Goal: Task Accomplishment & Management: Use online tool/utility

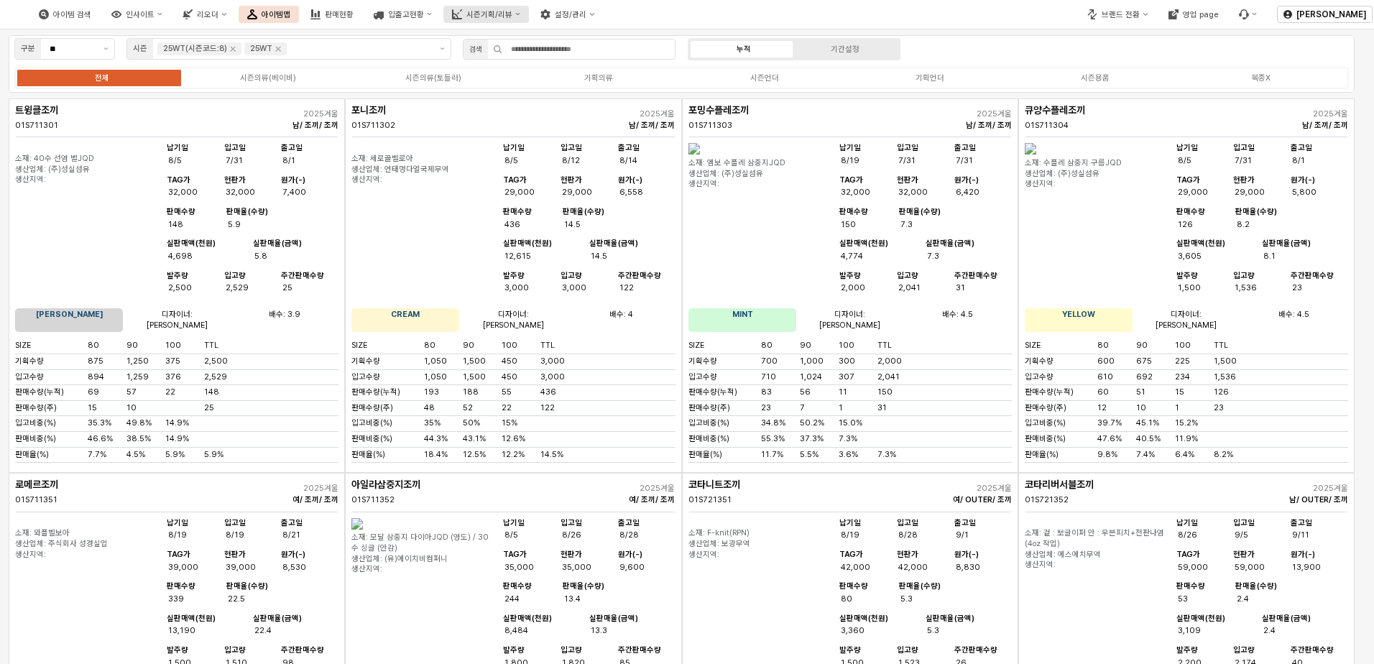
click at [513, 15] on div "시즌기획/리뷰" at bounding box center [490, 14] width 46 height 9
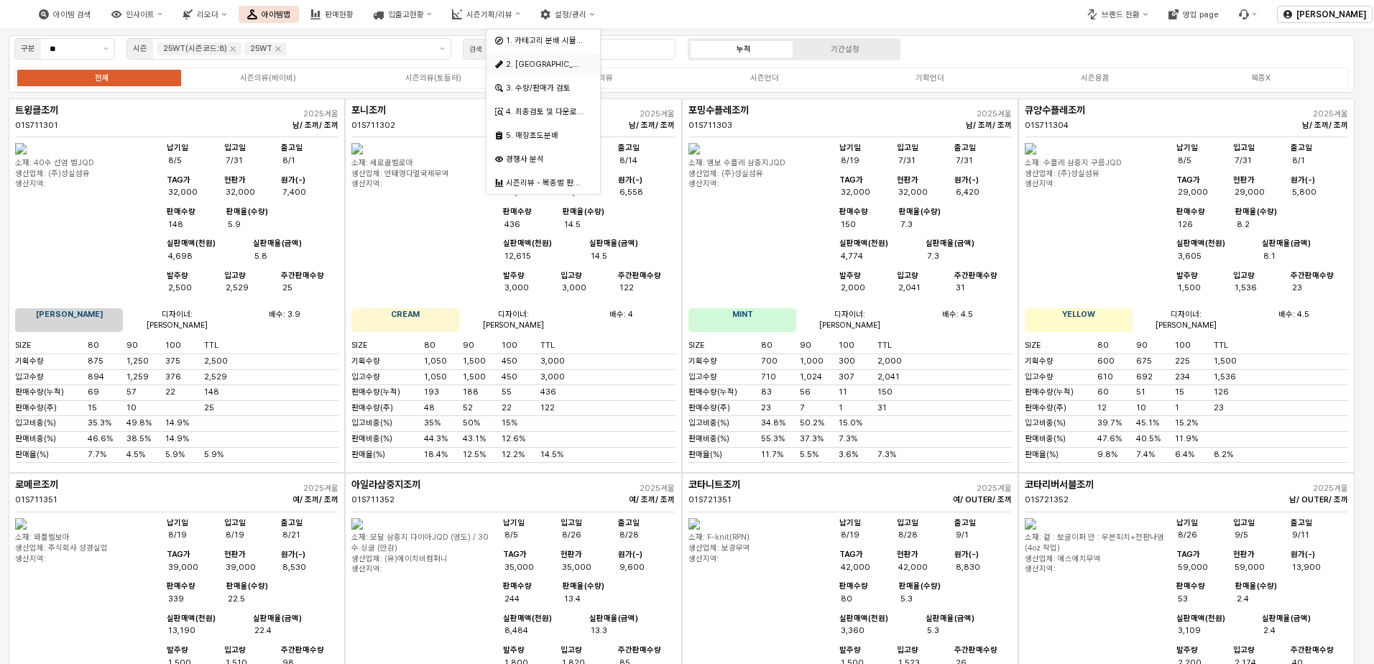
click at [557, 63] on div "2. 발주량 산정" at bounding box center [545, 64] width 78 height 11
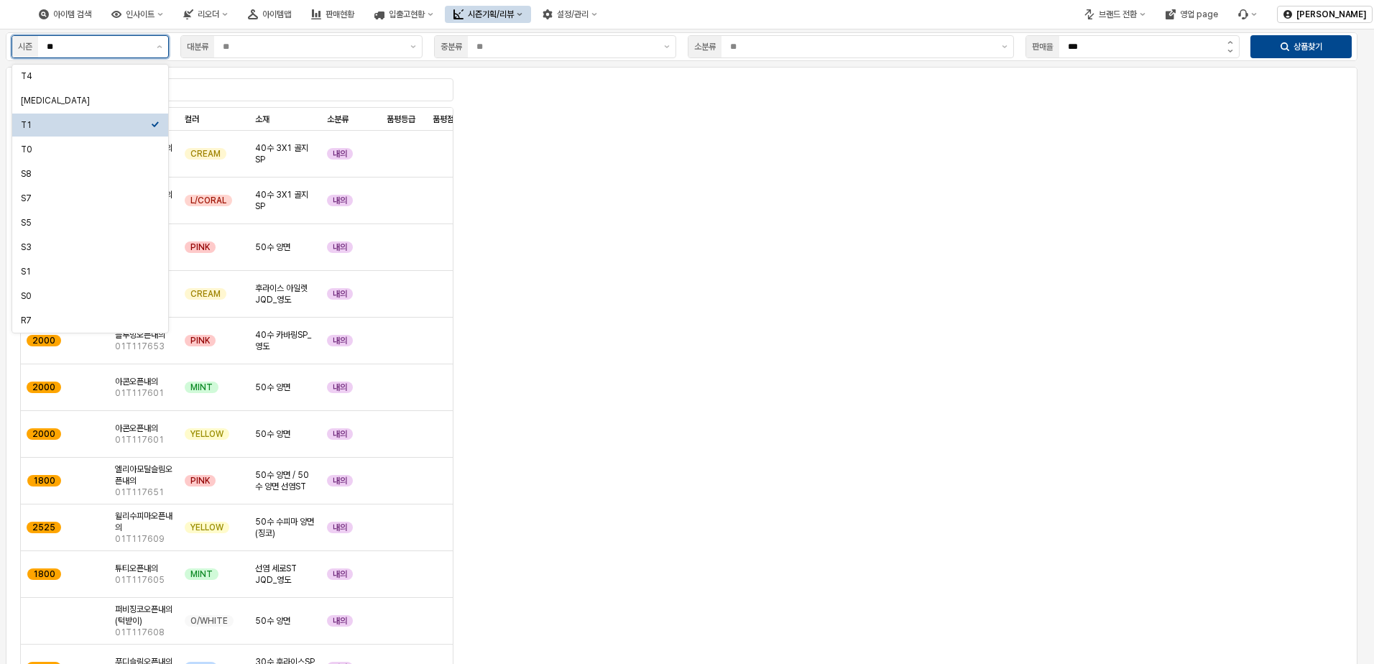
click at [134, 47] on input "**" at bounding box center [97, 47] width 101 height 14
click at [105, 98] on div "T3" at bounding box center [86, 101] width 130 height 12
type input "**"
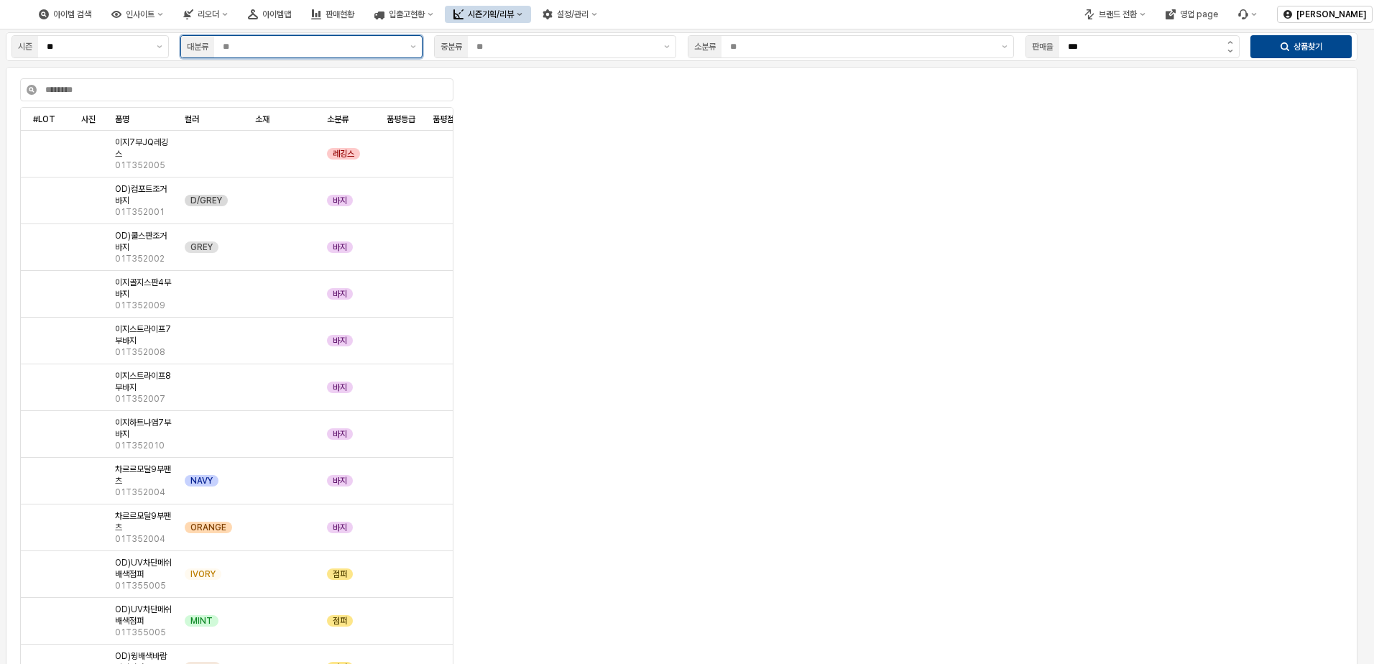
click at [343, 41] on input "App Frame" at bounding box center [312, 47] width 179 height 14
click at [298, 156] on div "시즌의류(B)" at bounding box center [297, 149] width 215 height 14
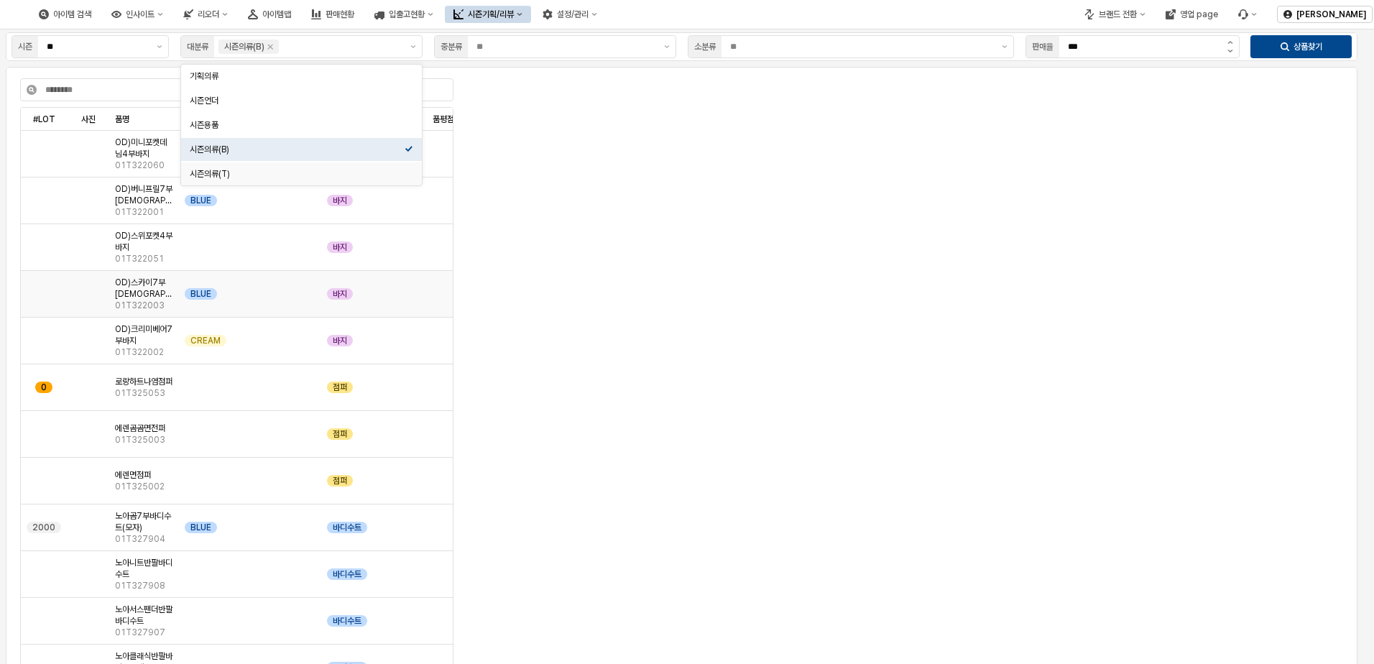
click at [285, 296] on div "App Frame" at bounding box center [285, 294] width 72 height 47
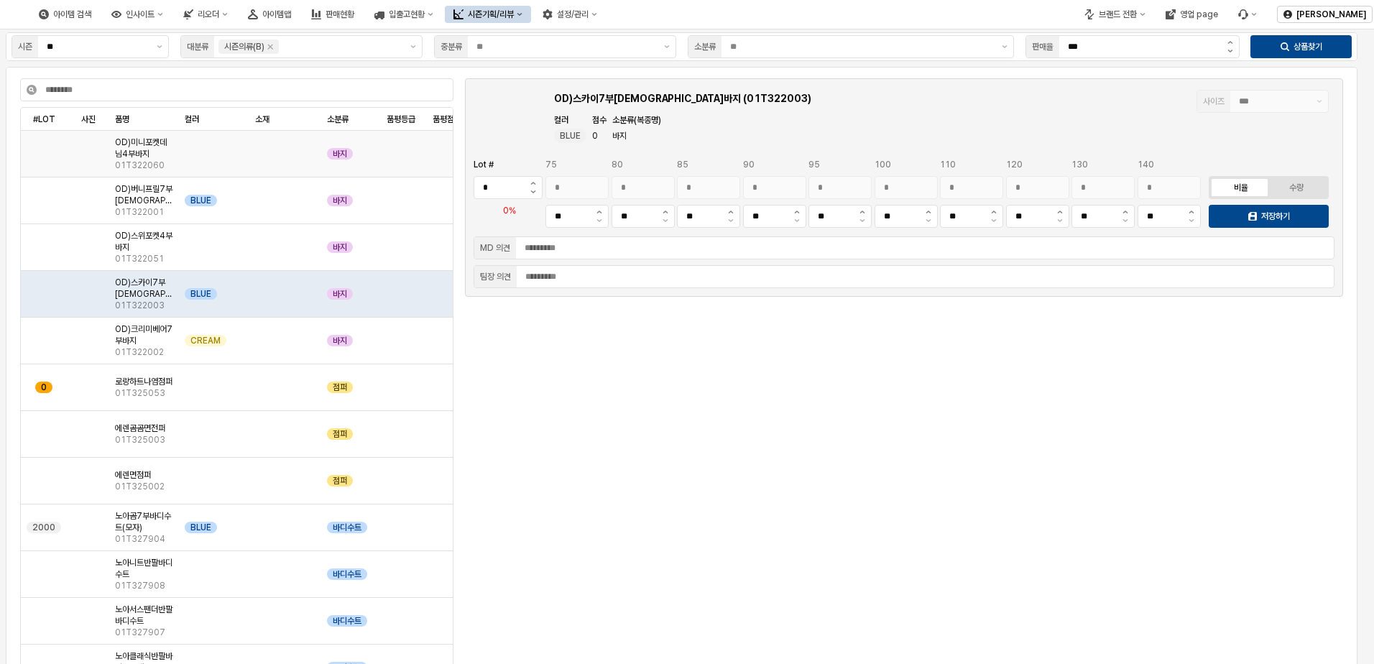
click at [317, 148] on div "App Frame" at bounding box center [285, 154] width 72 height 47
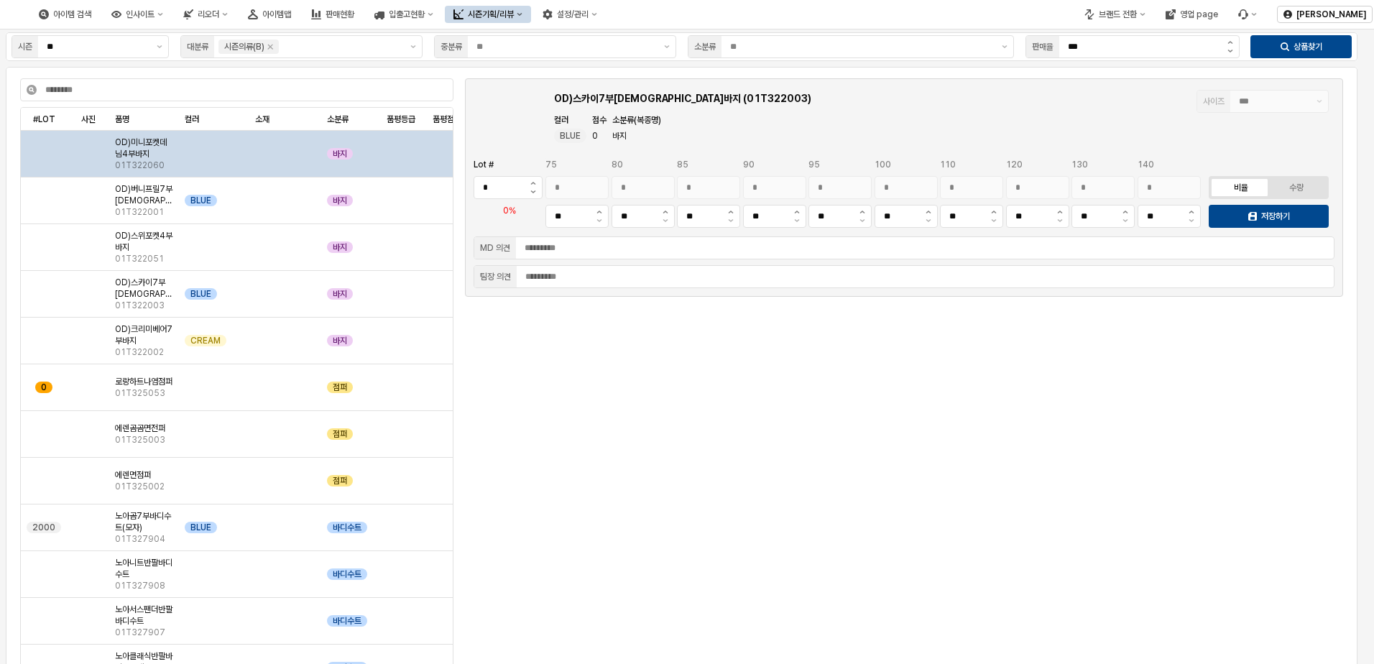
click at [317, 148] on div "App Frame" at bounding box center [285, 154] width 72 height 47
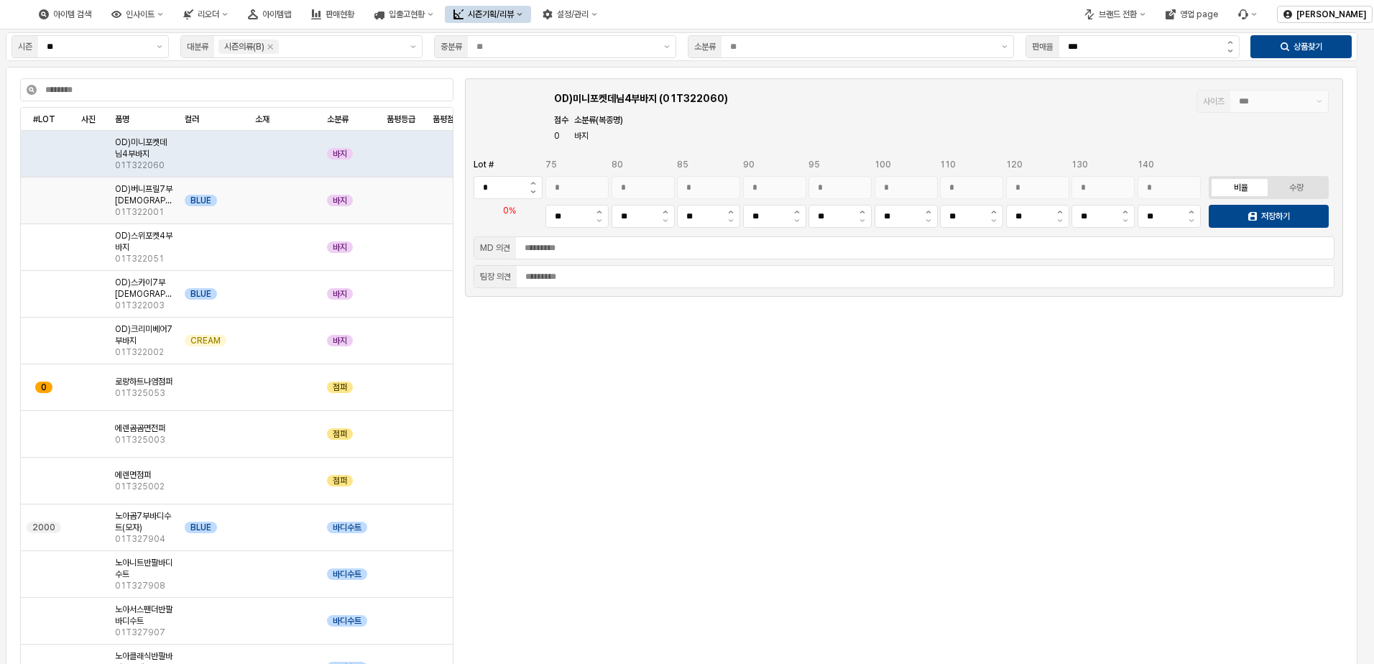
click at [306, 196] on div "App Frame" at bounding box center [285, 201] width 72 height 47
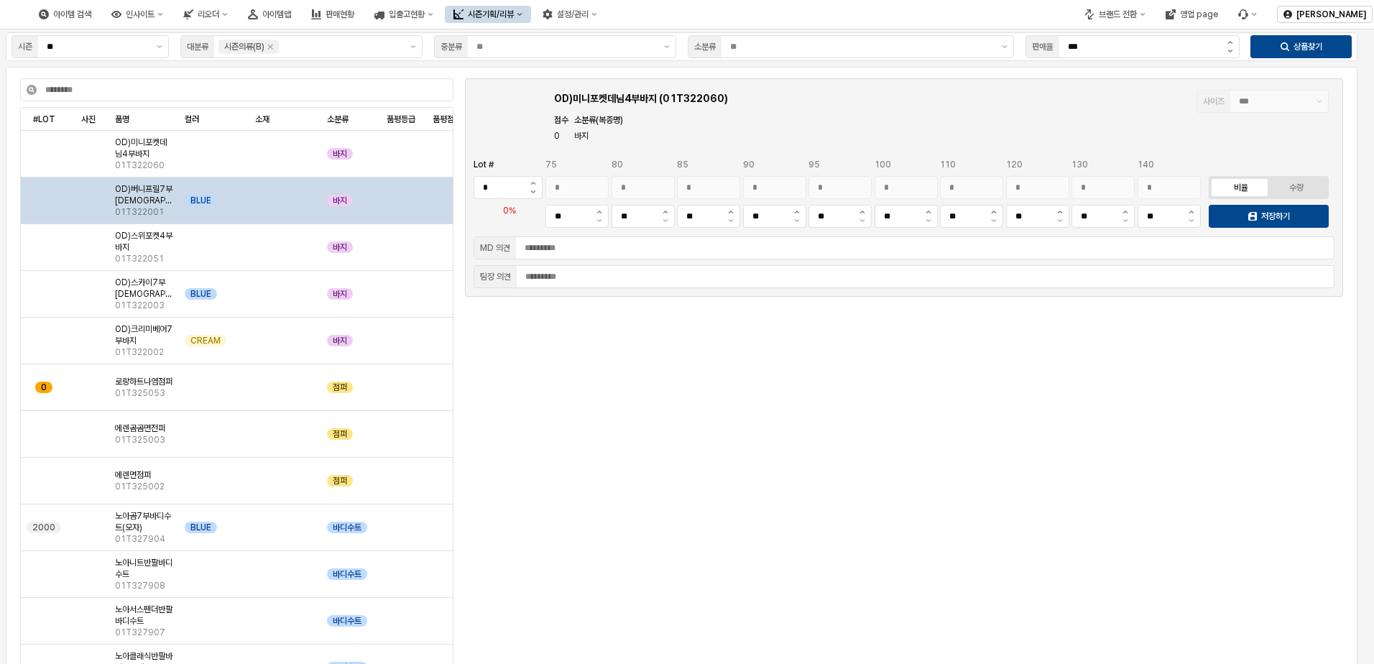
click at [306, 196] on div "App Frame" at bounding box center [285, 201] width 72 height 47
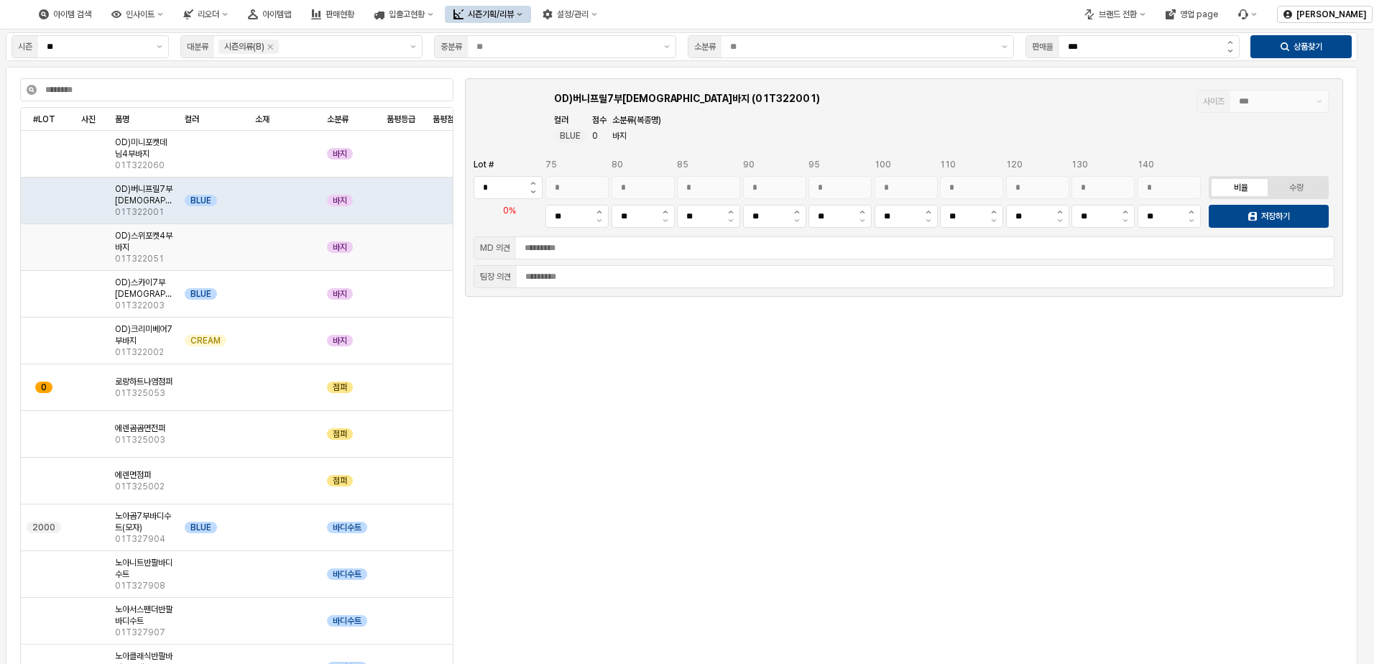
click at [306, 248] on div "App Frame" at bounding box center [285, 247] width 72 height 47
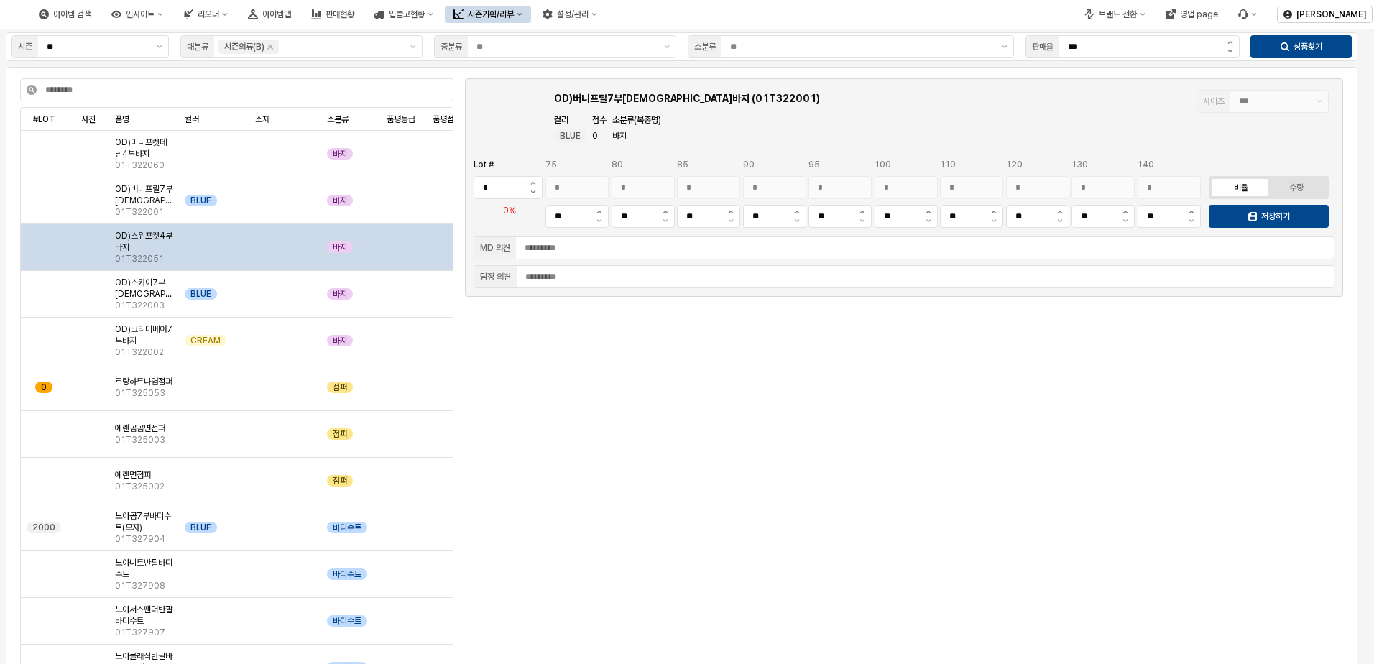
click at [306, 248] on div "App Frame" at bounding box center [285, 247] width 72 height 47
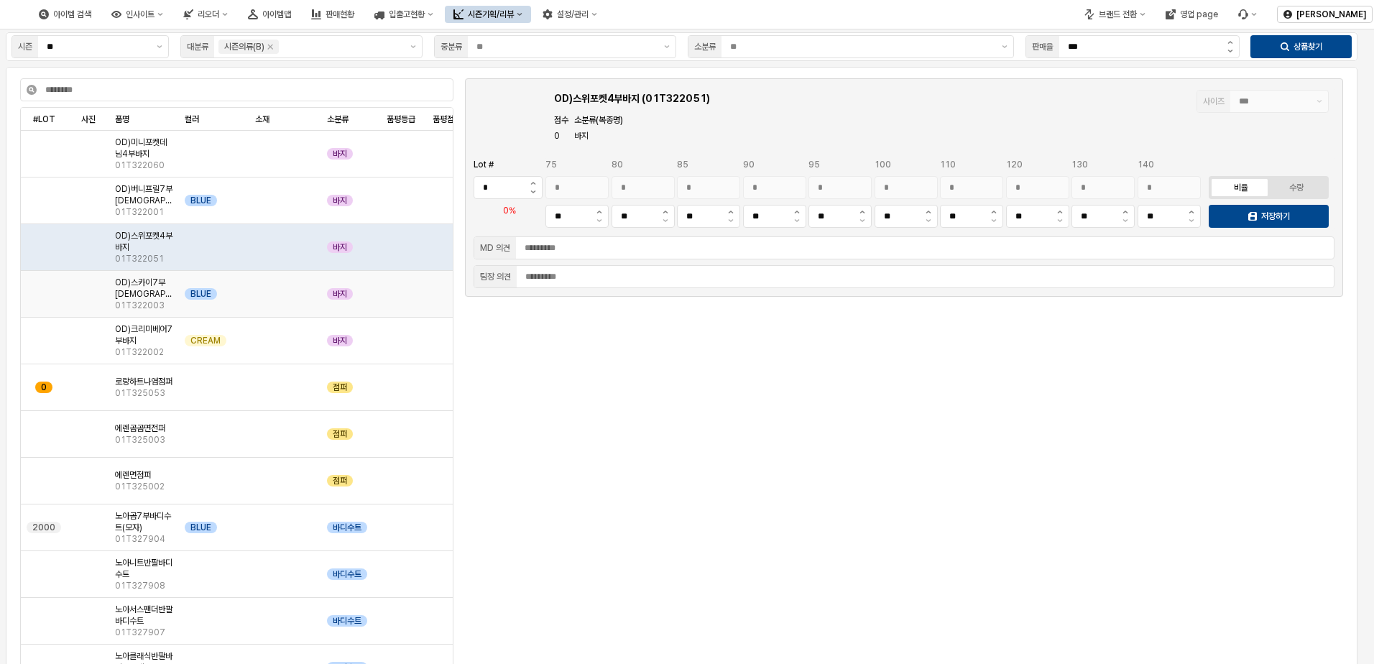
click at [303, 292] on div "App Frame" at bounding box center [285, 294] width 72 height 47
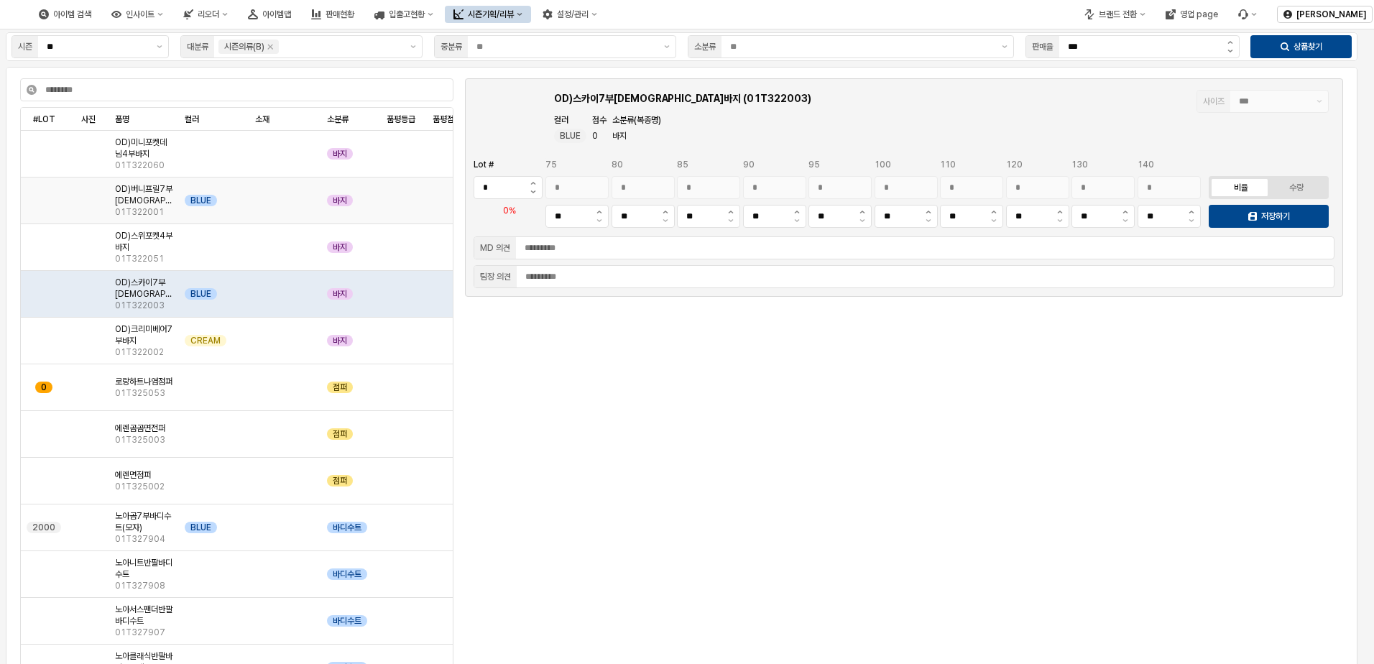
click at [300, 216] on div "App Frame" at bounding box center [285, 201] width 72 height 47
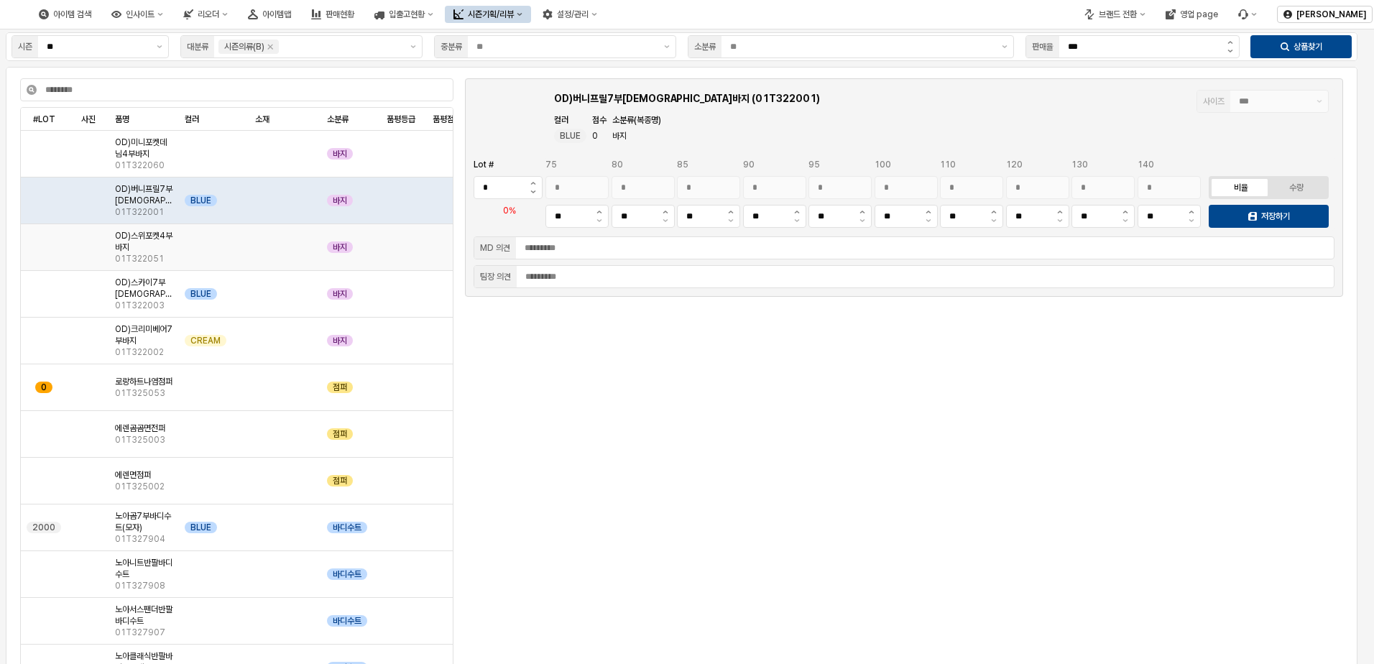
click at [298, 247] on div "App Frame" at bounding box center [285, 247] width 72 height 47
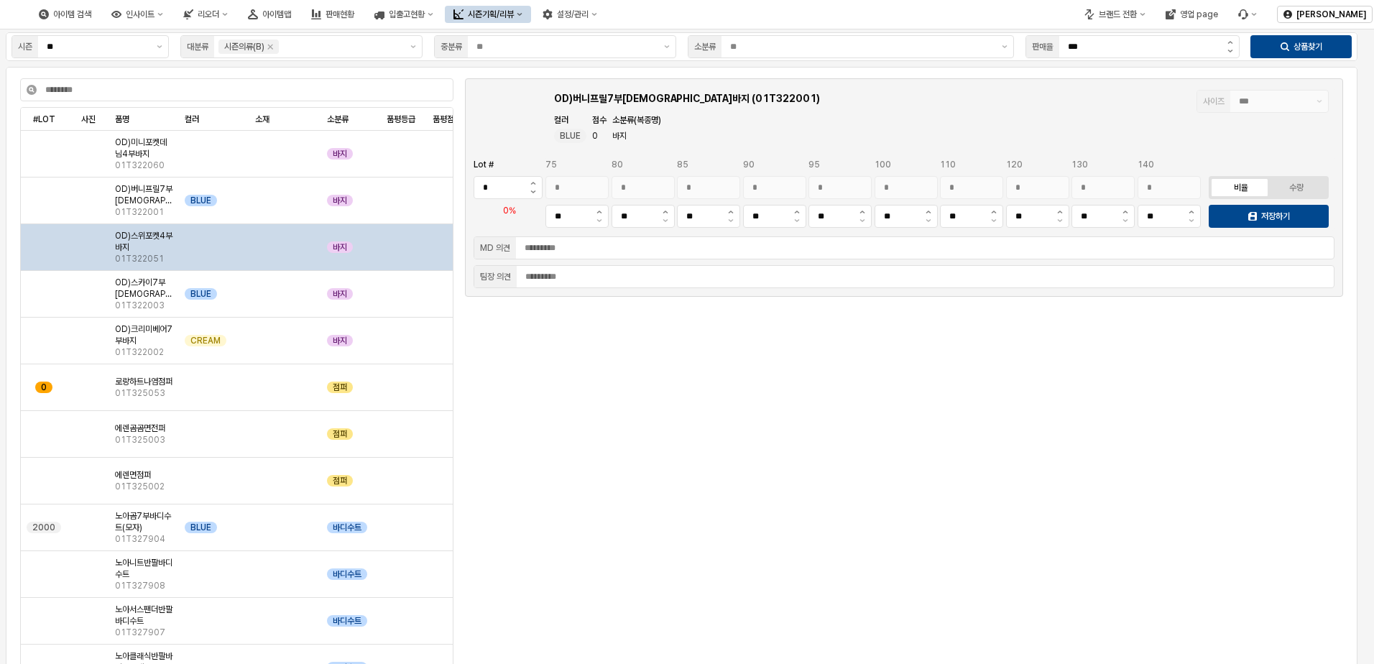
click at [298, 247] on div "App Frame" at bounding box center [285, 247] width 72 height 47
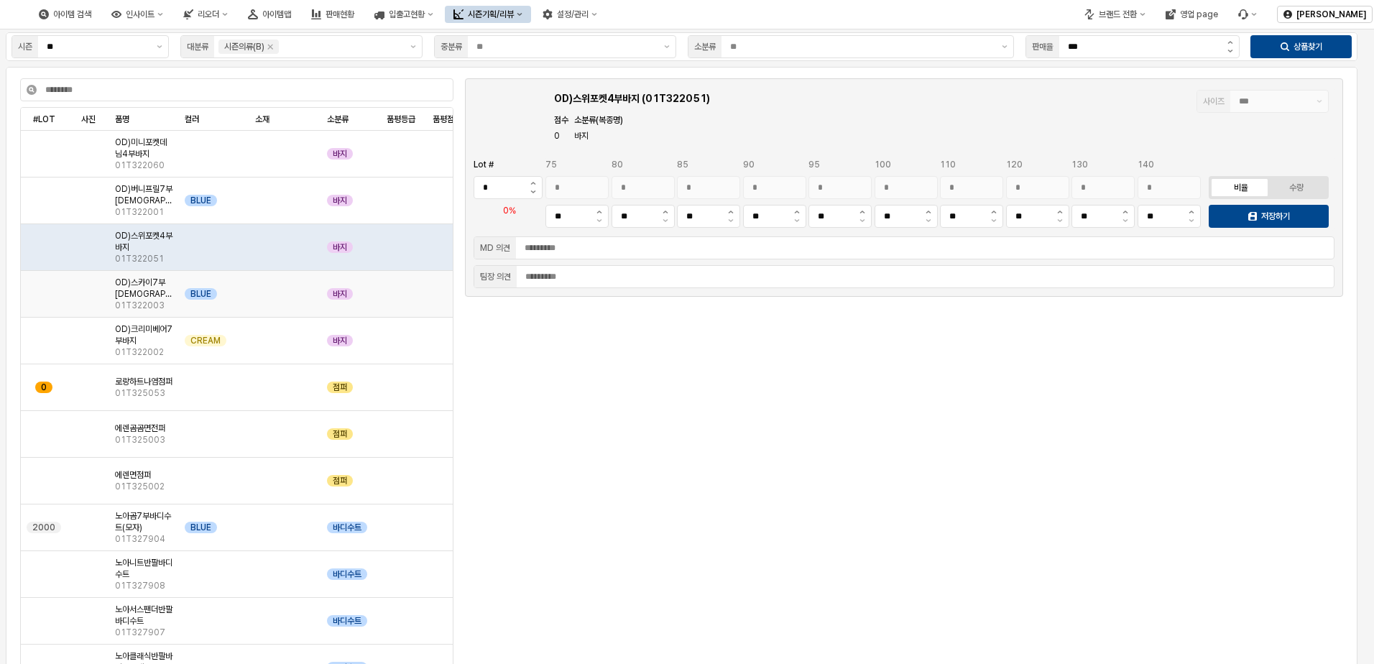
click at [289, 298] on div "App Frame" at bounding box center [285, 294] width 72 height 47
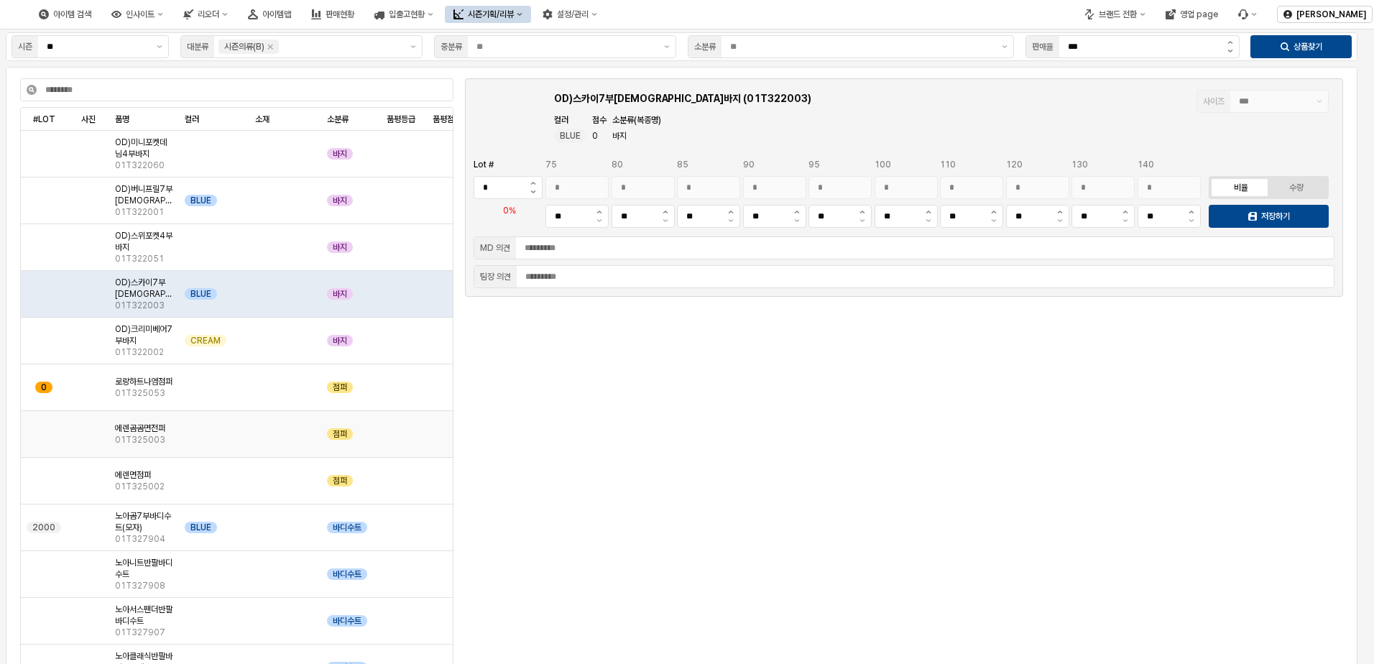
click at [258, 437] on div "App Frame" at bounding box center [285, 434] width 72 height 47
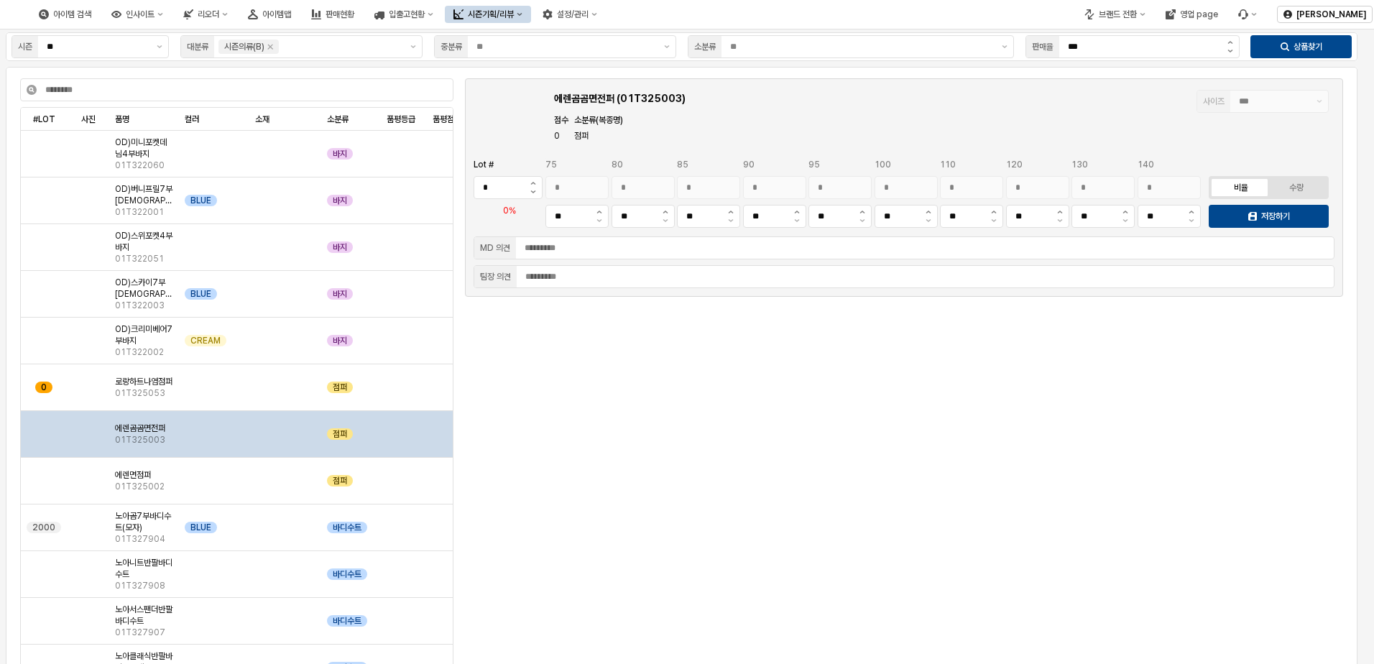
scroll to position [288, 0]
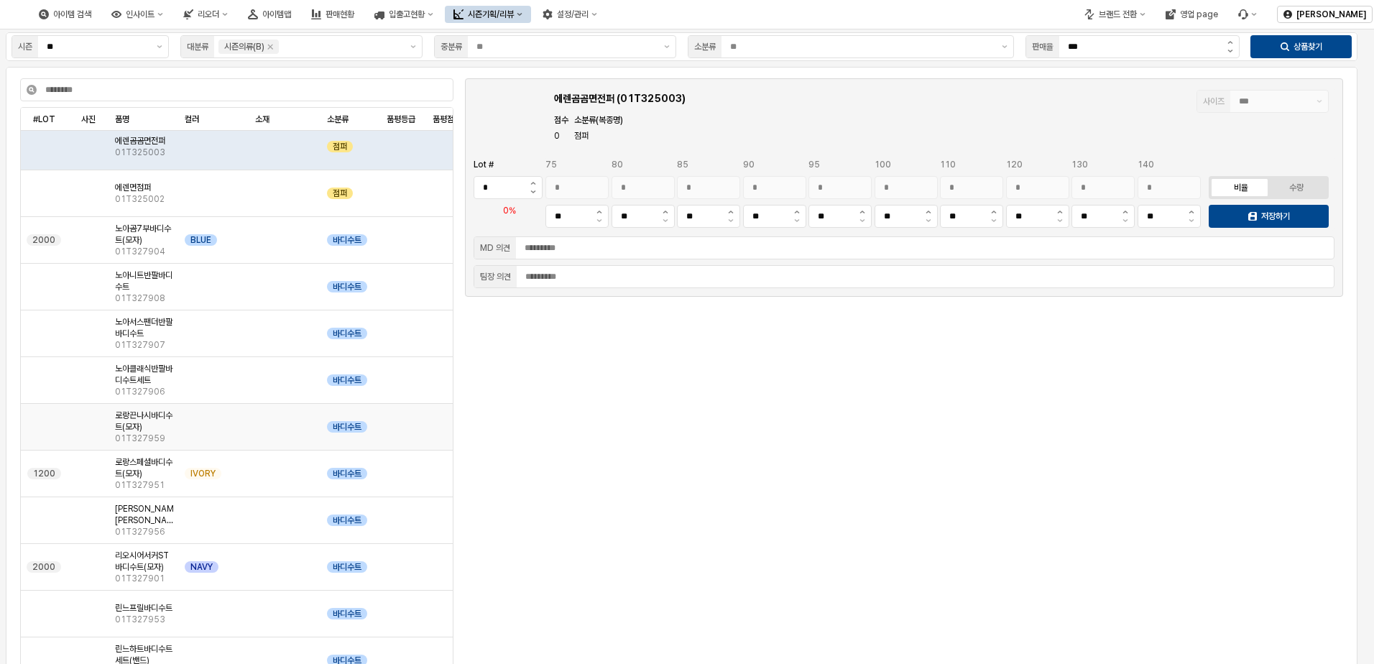
click at [258, 437] on div "App Frame" at bounding box center [285, 427] width 72 height 47
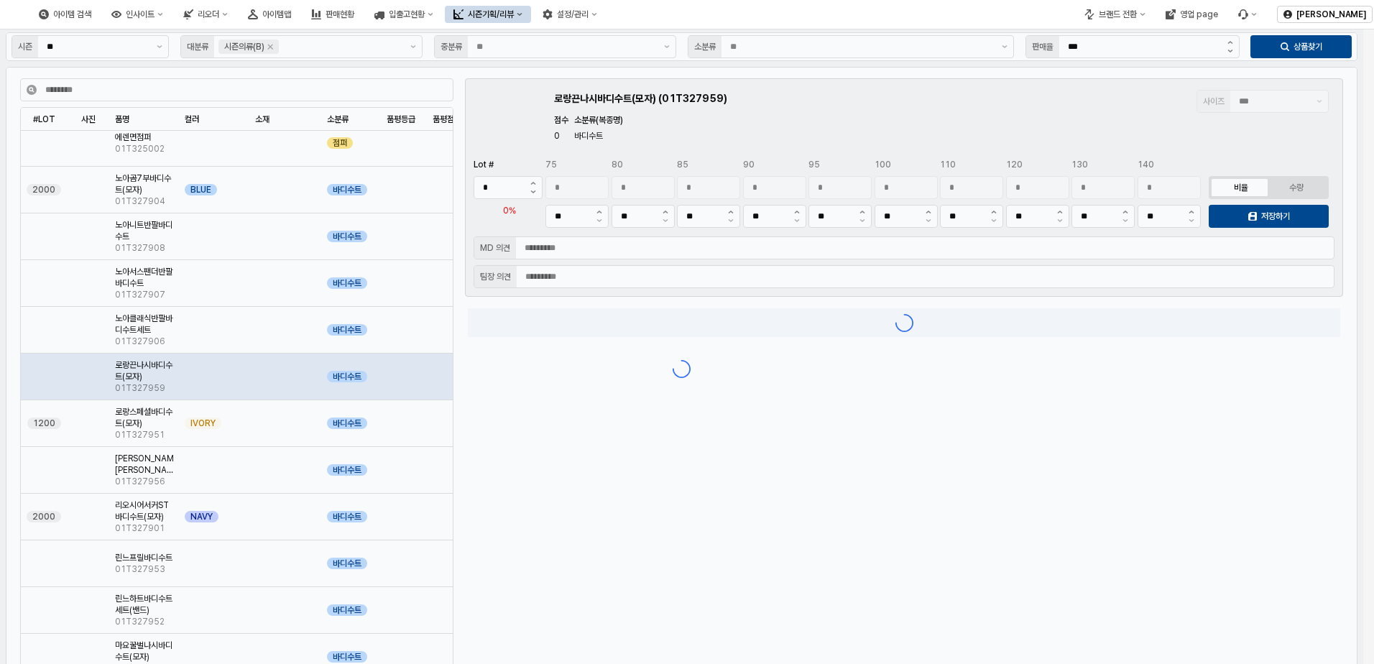
scroll to position [503, 0]
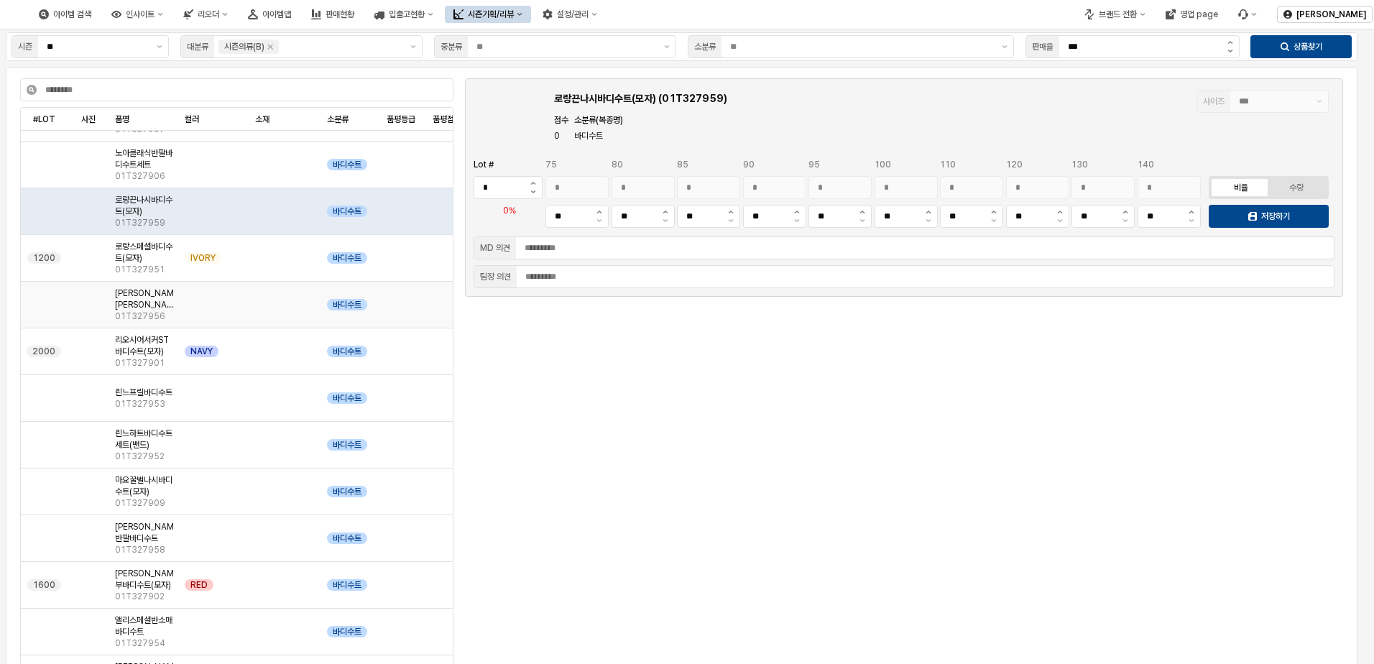
click at [286, 320] on div "App Frame" at bounding box center [285, 305] width 72 height 47
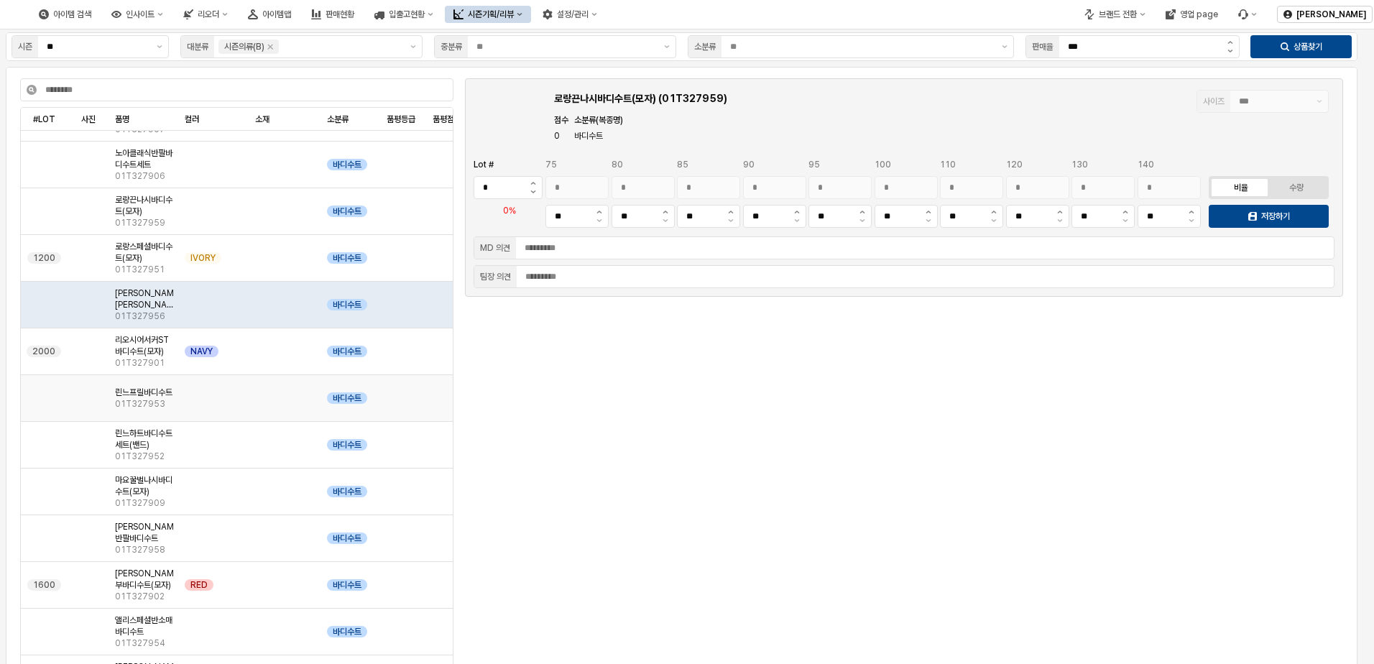
click at [278, 408] on div "App Frame" at bounding box center [285, 398] width 72 height 47
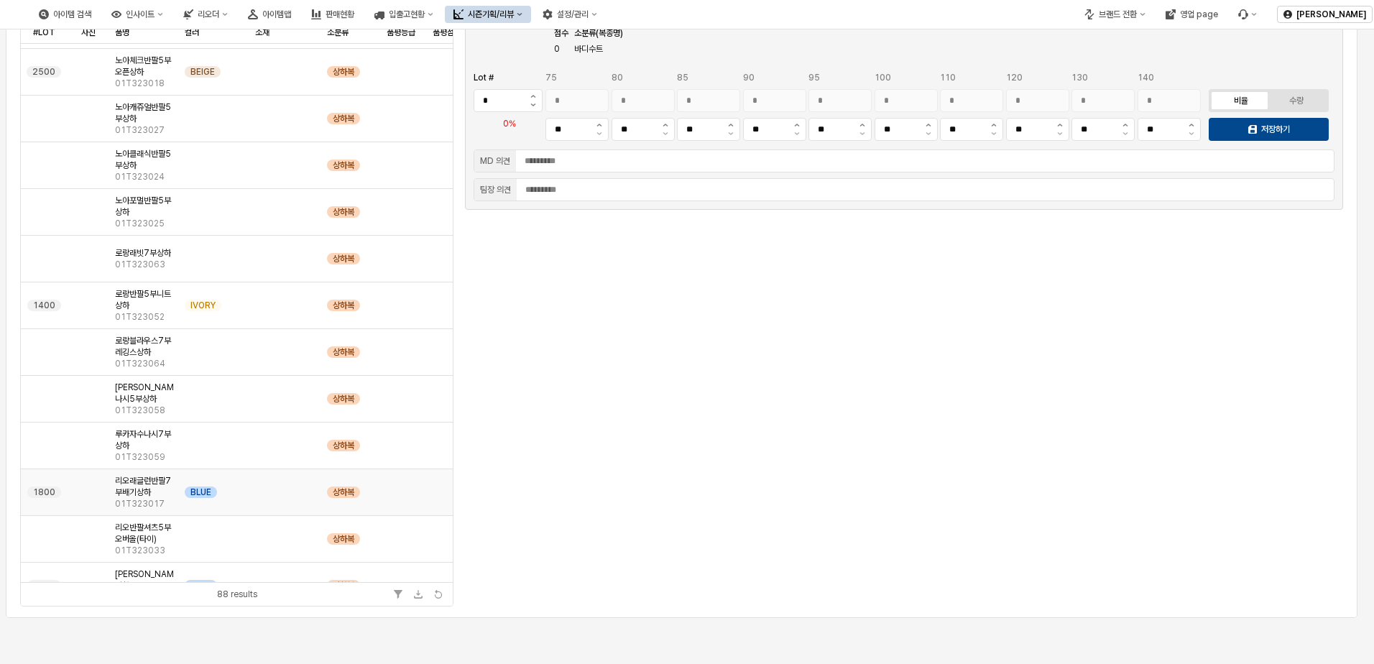
scroll to position [1366, 0]
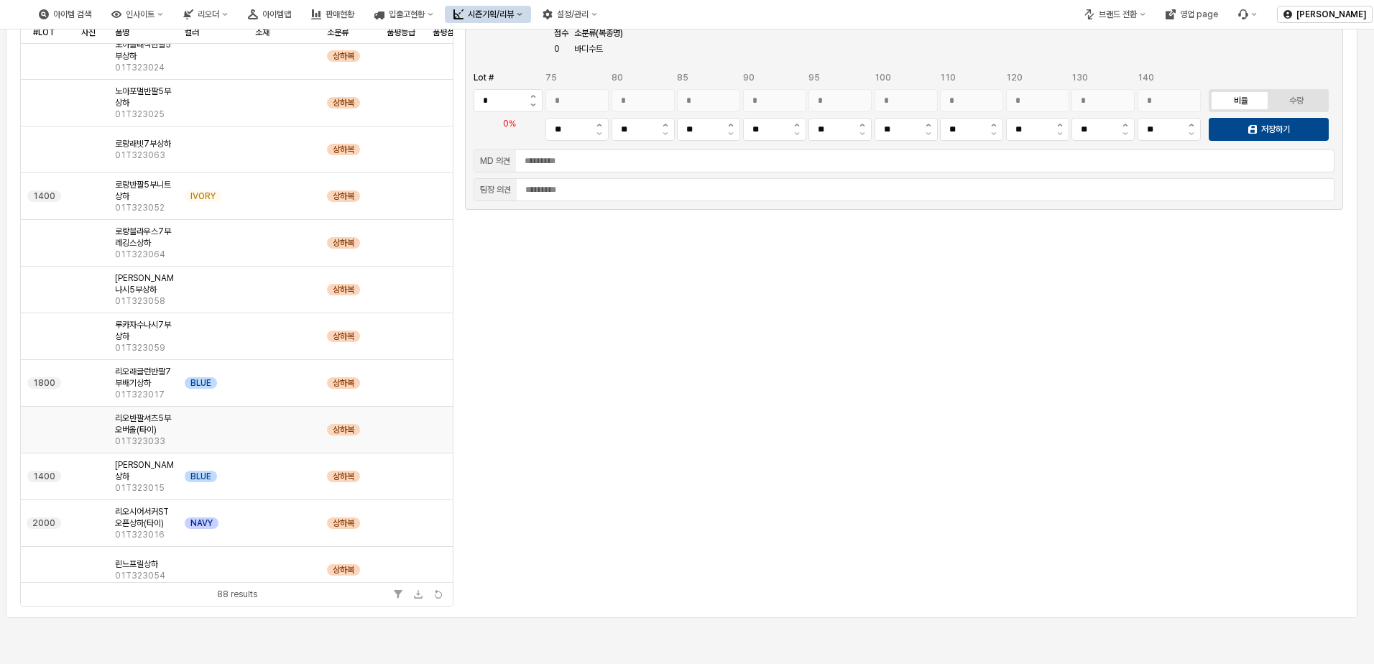
click at [239, 432] on div "App Frame" at bounding box center [214, 430] width 70 height 47
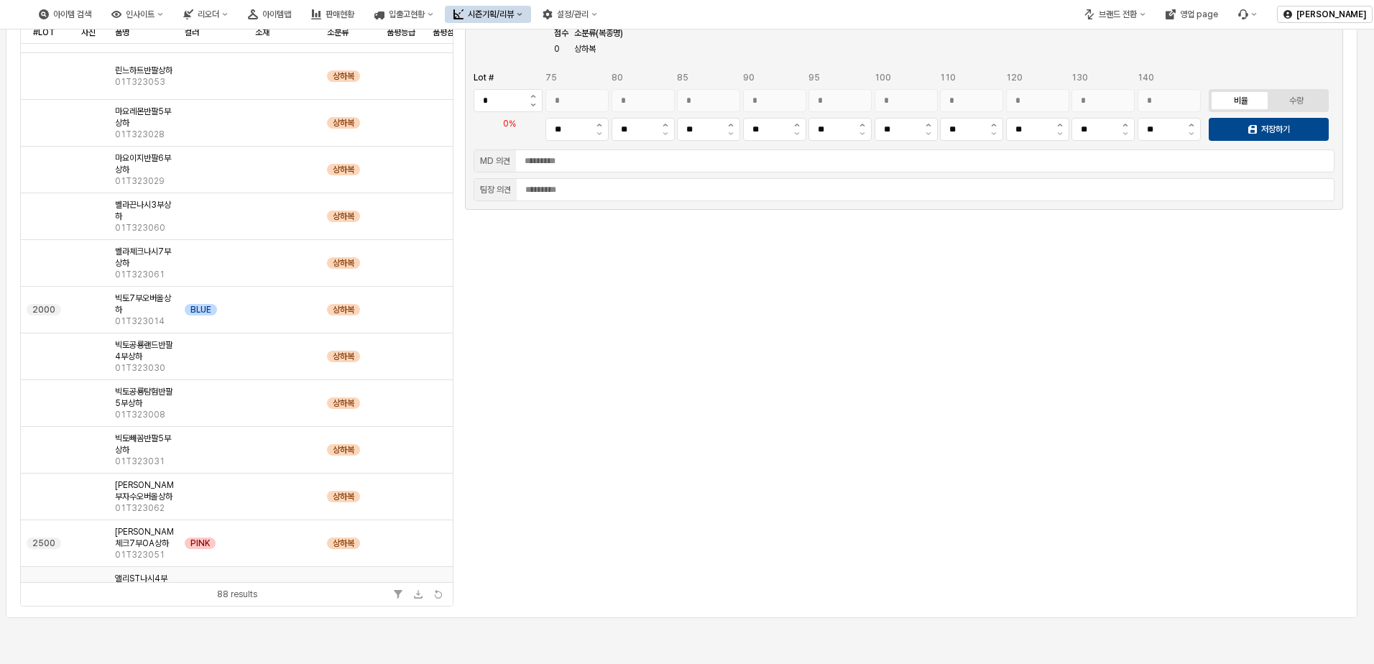
scroll to position [2085, 0]
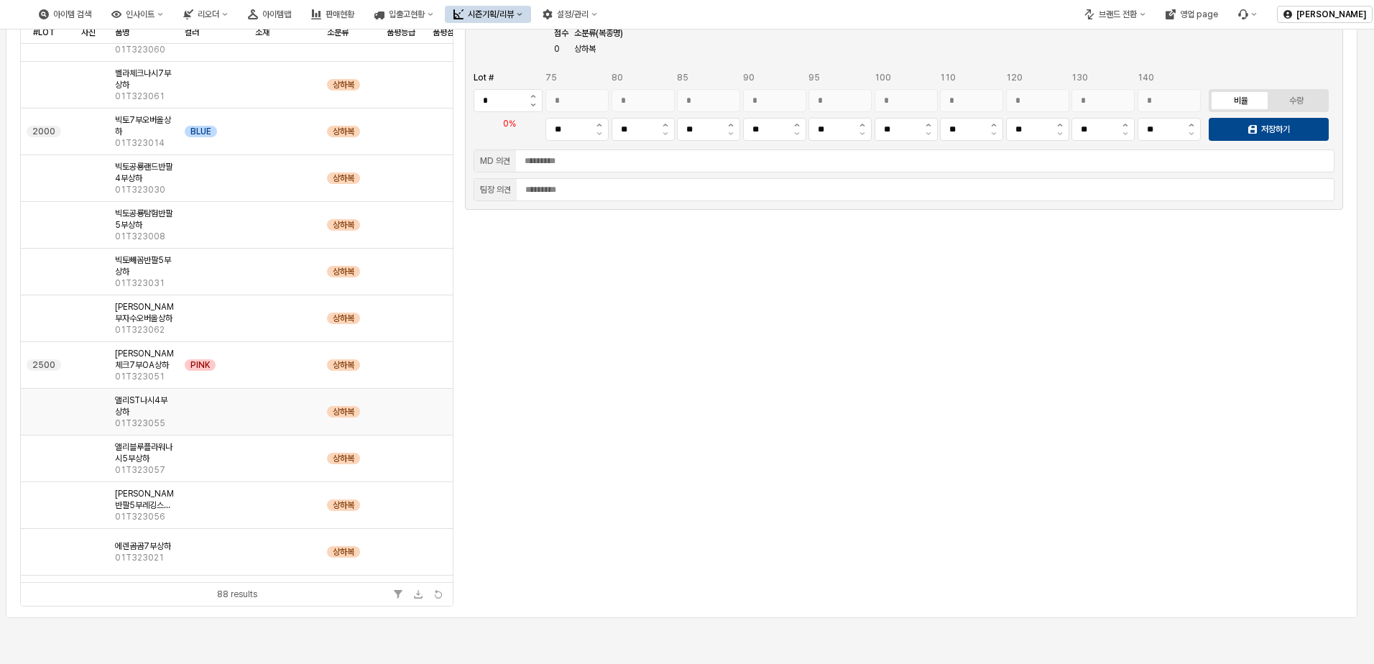
click at [239, 432] on div "App Frame" at bounding box center [214, 412] width 70 height 47
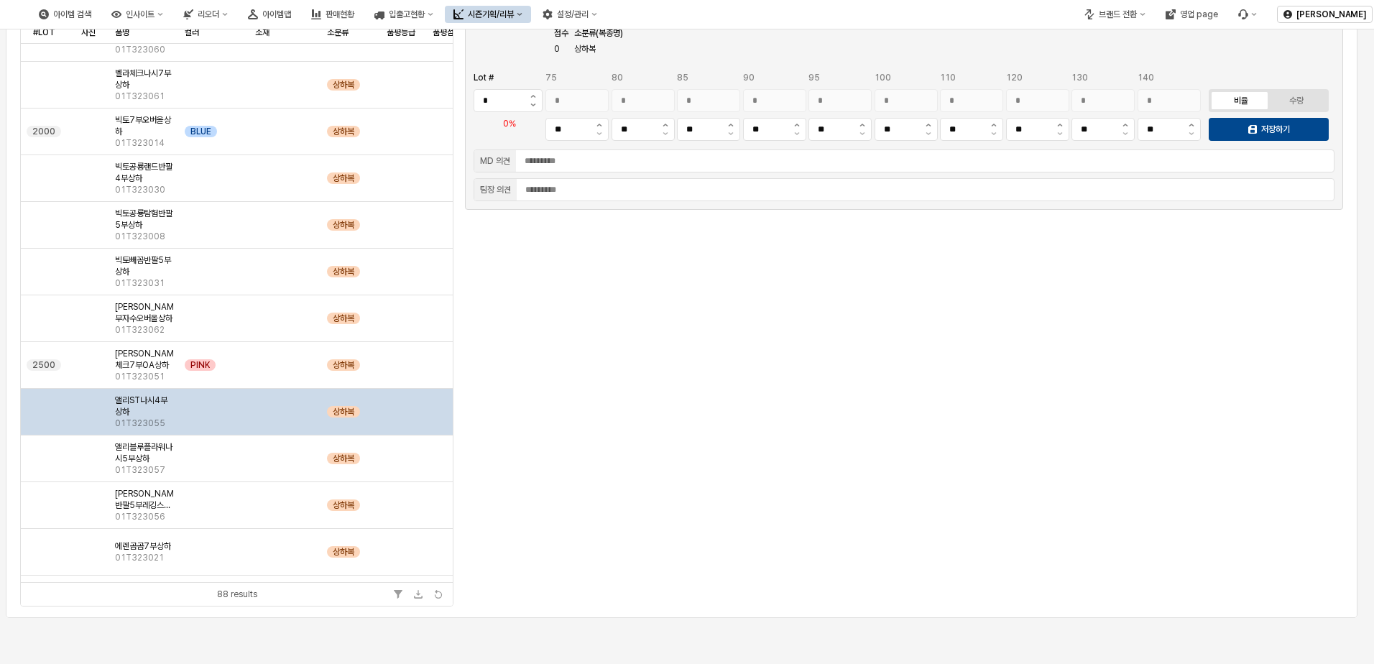
scroll to position [2372, 0]
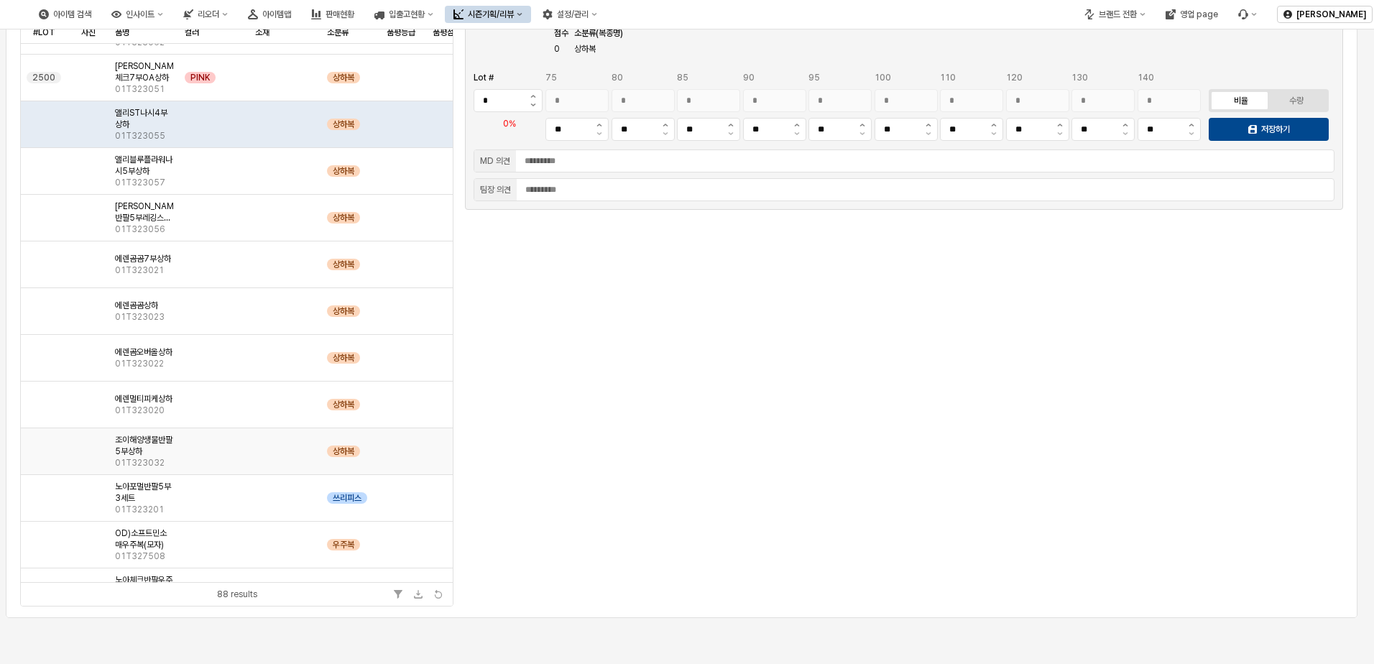
click at [239, 432] on div "App Frame" at bounding box center [214, 451] width 70 height 47
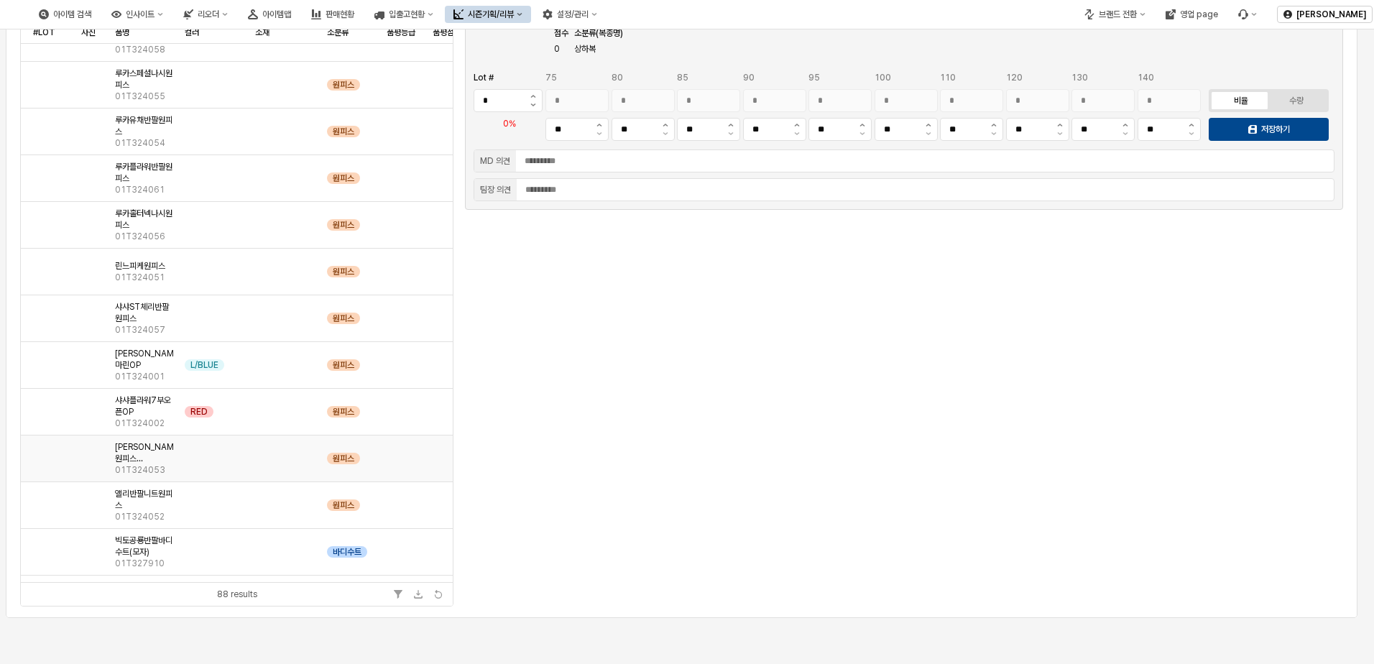
scroll to position [3584, 0]
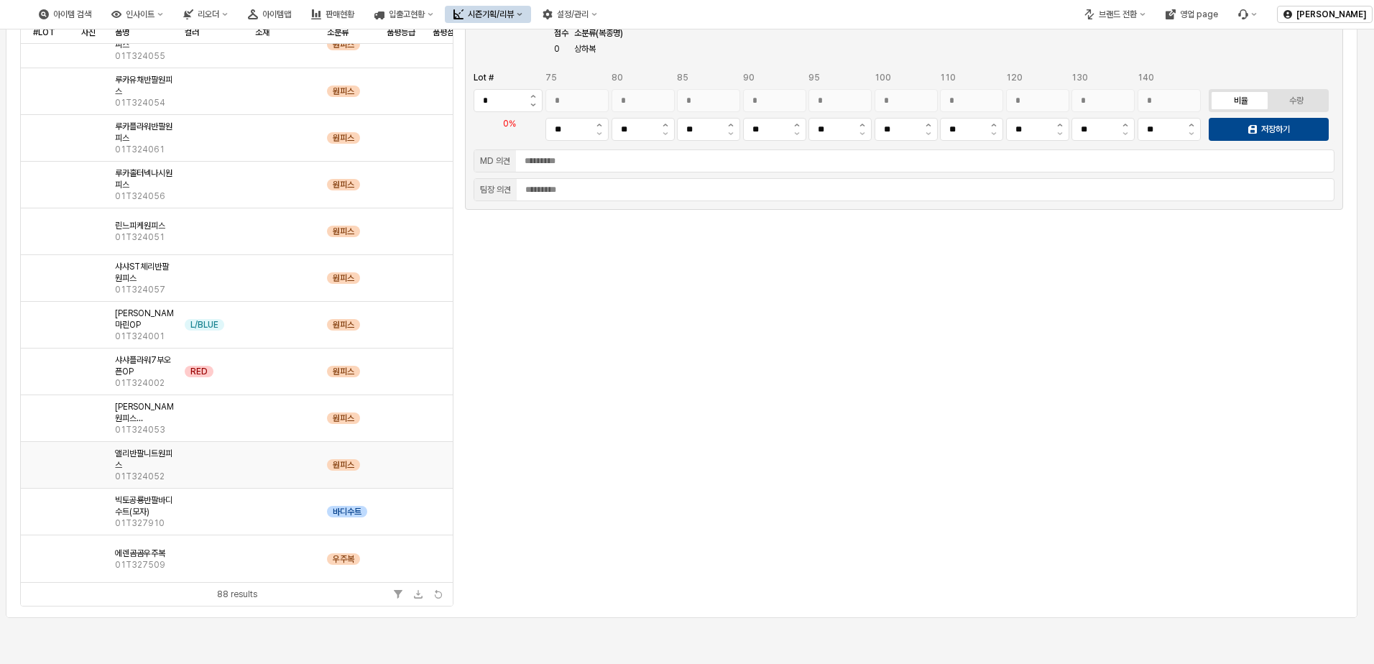
click at [239, 442] on div "App Frame" at bounding box center [214, 465] width 70 height 47
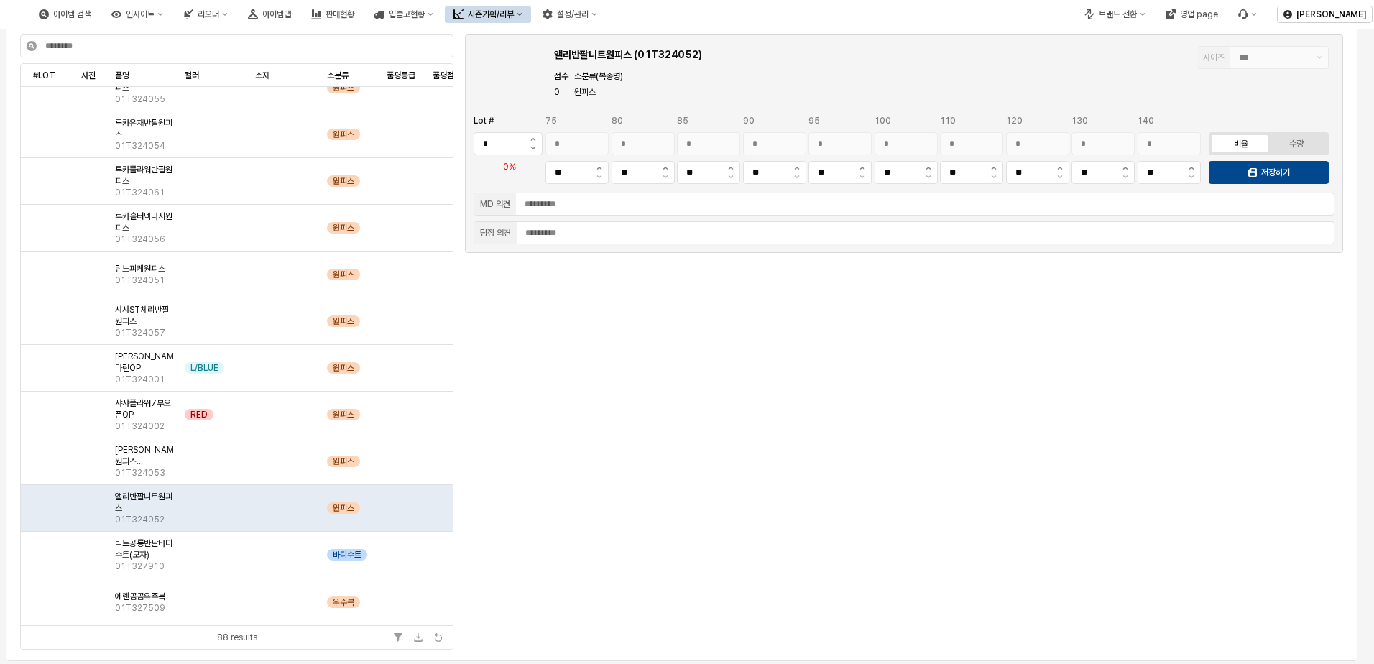
scroll to position [0, 0]
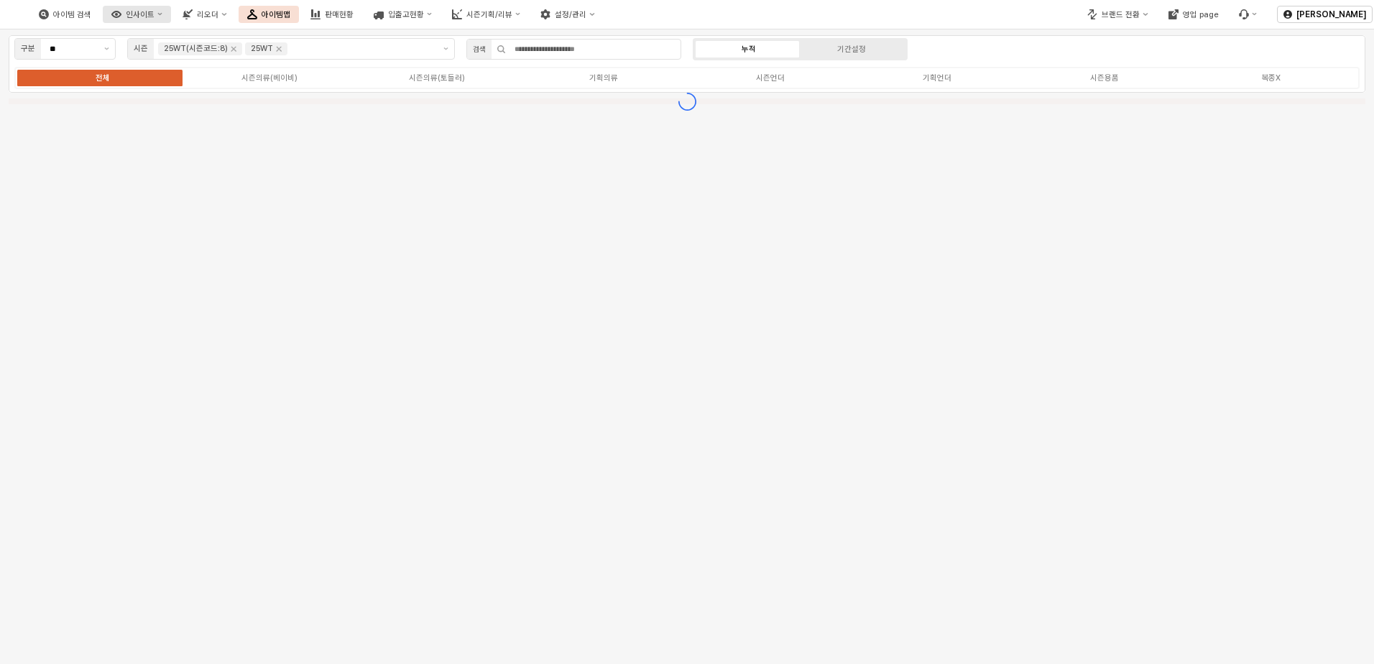
click at [155, 14] on div "인사이트" at bounding box center [140, 14] width 29 height 9
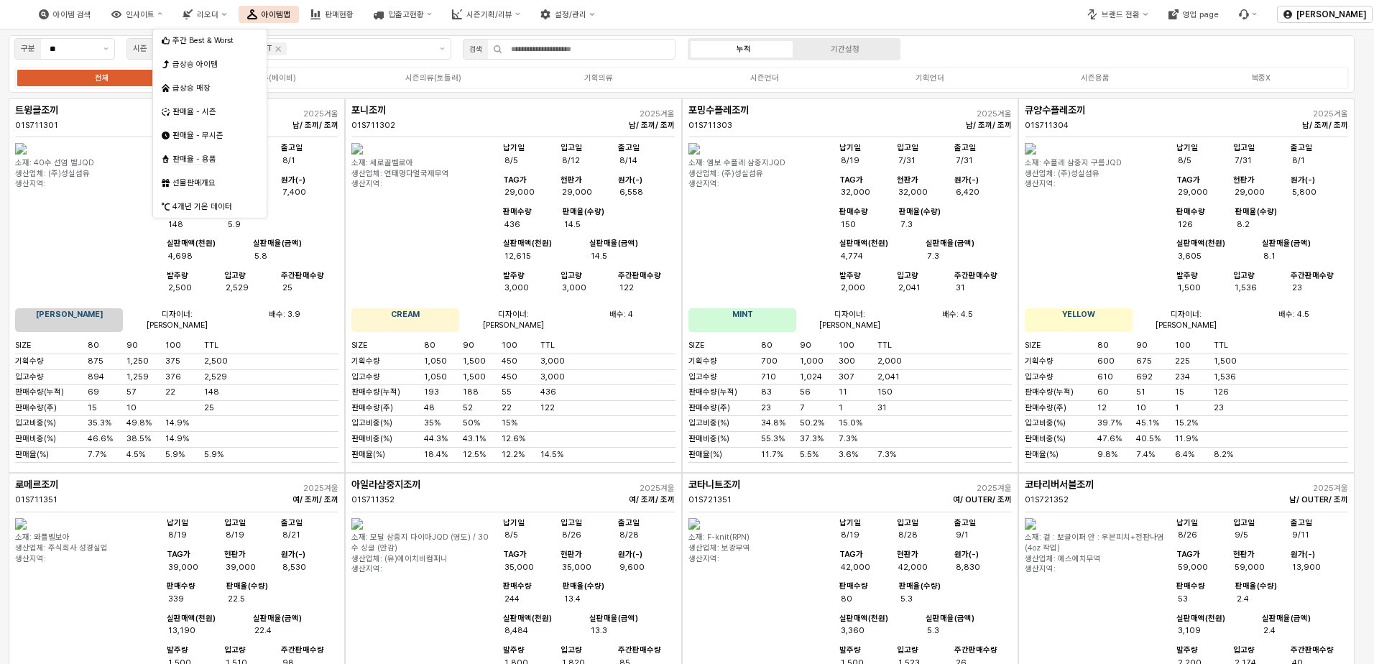
click at [719, 10] on div "아이템 검색 인사이트 리오더 아이템맵 판매현황 입출고현황 시즌기획/리뷰 설정/관리" at bounding box center [515, 14] width 1031 height 30
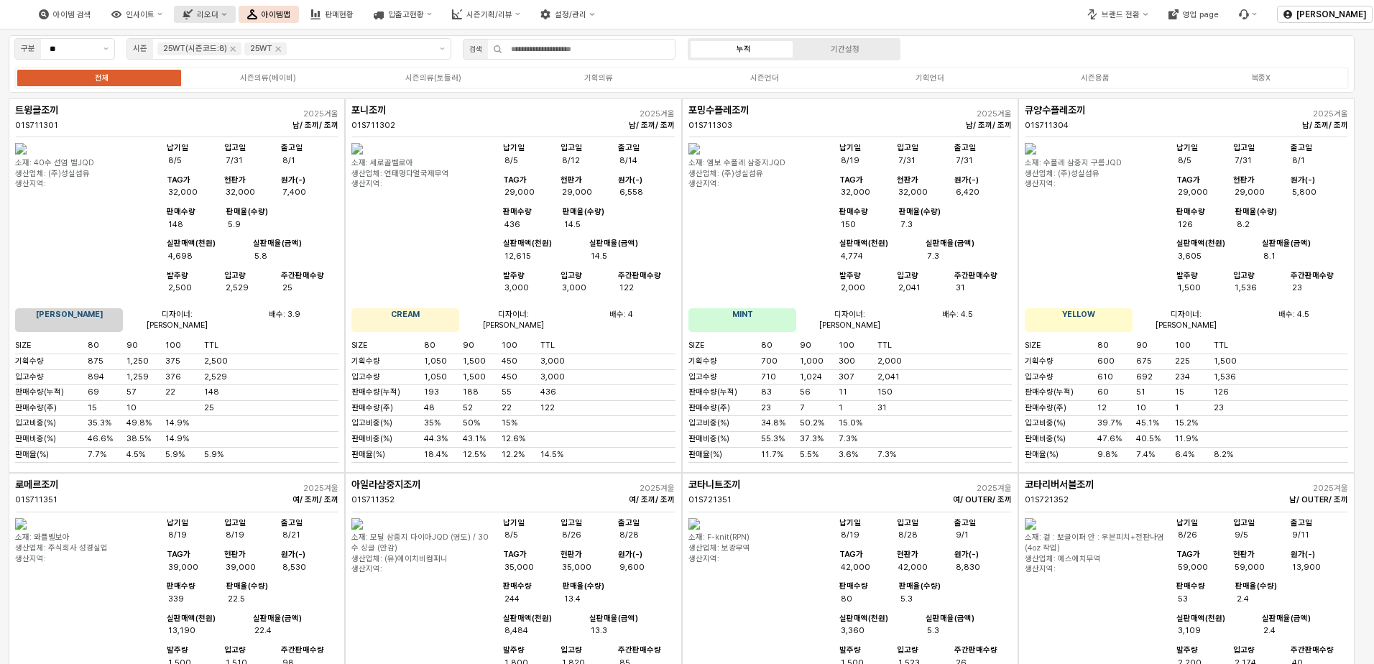
click at [219, 18] on div "리오더" at bounding box center [208, 14] width 22 height 9
click at [260, 95] on div "무시즌" at bounding box center [280, 88] width 114 height 22
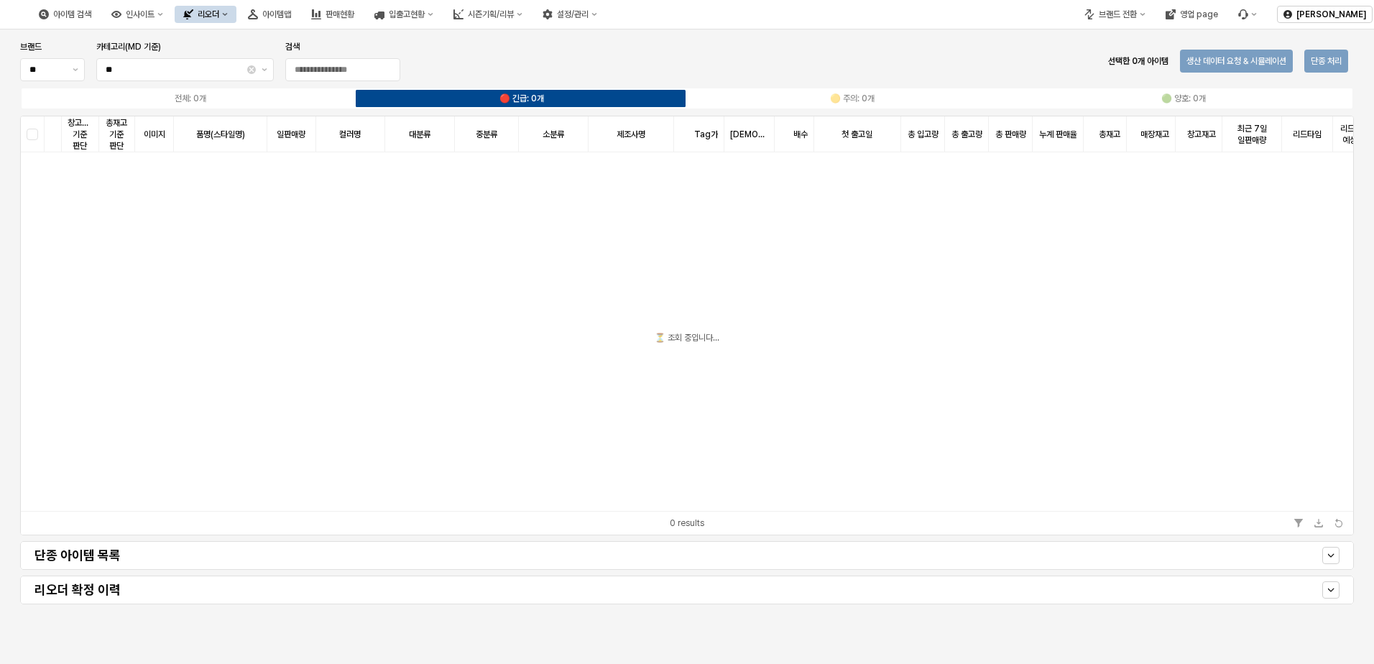
click at [219, 17] on div "리오더" at bounding box center [209, 14] width 22 height 10
click at [288, 110] on div "ㄴ 무시즌 시뮬레이션" at bounding box center [287, 115] width 76 height 12
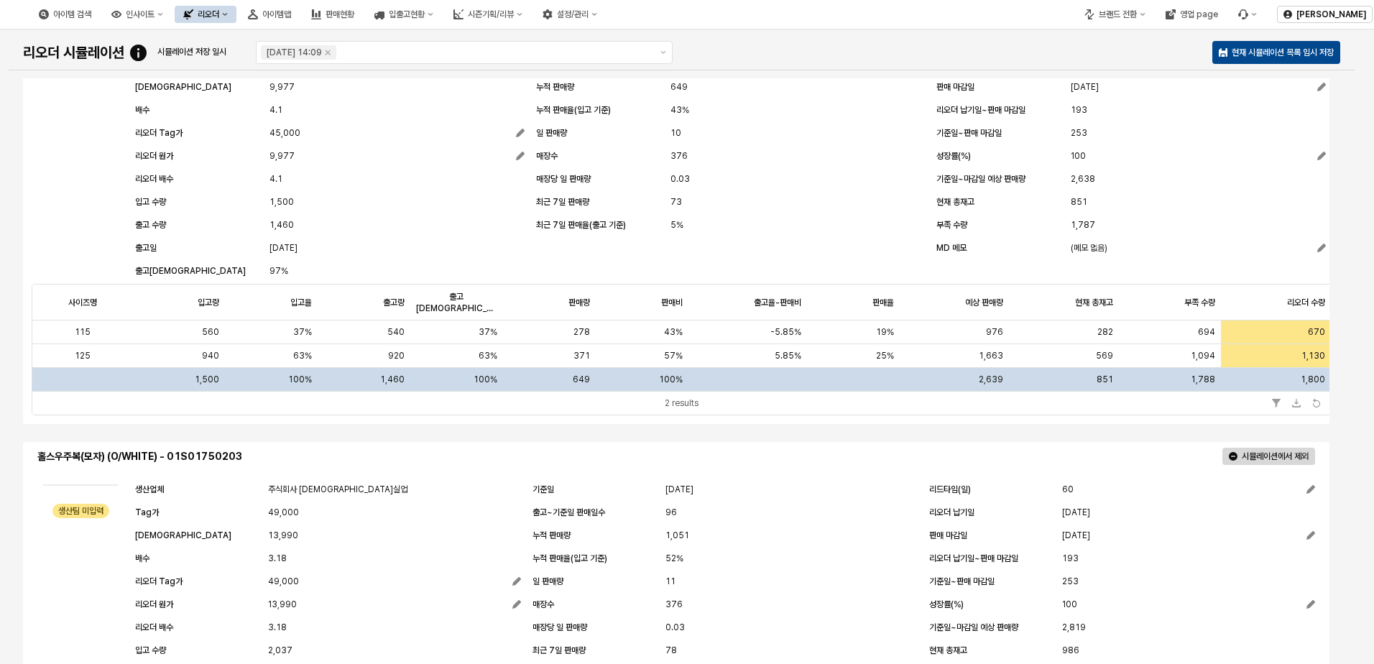
scroll to position [1087, 0]
